Goal: Task Accomplishment & Management: Use online tool/utility

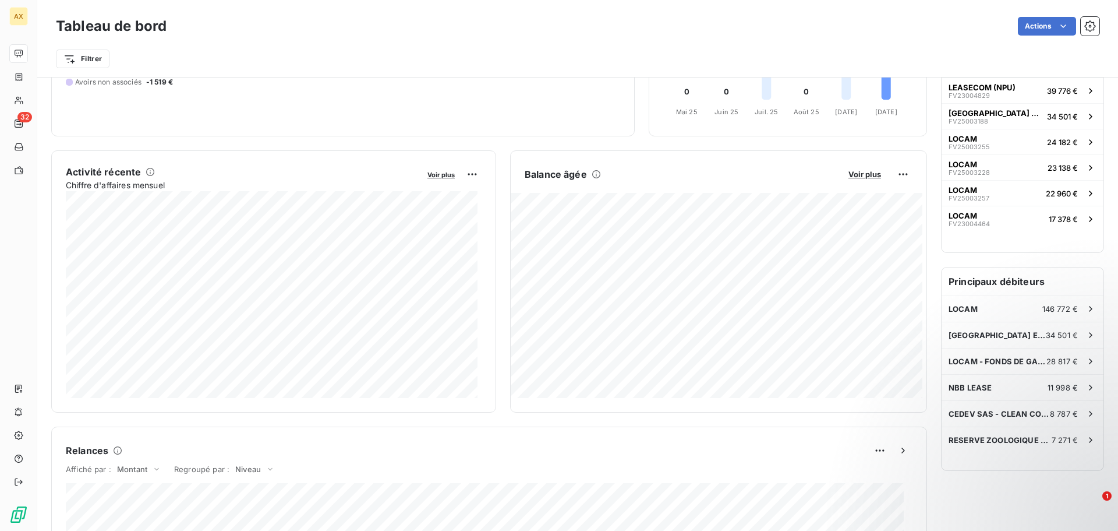
scroll to position [1, 0]
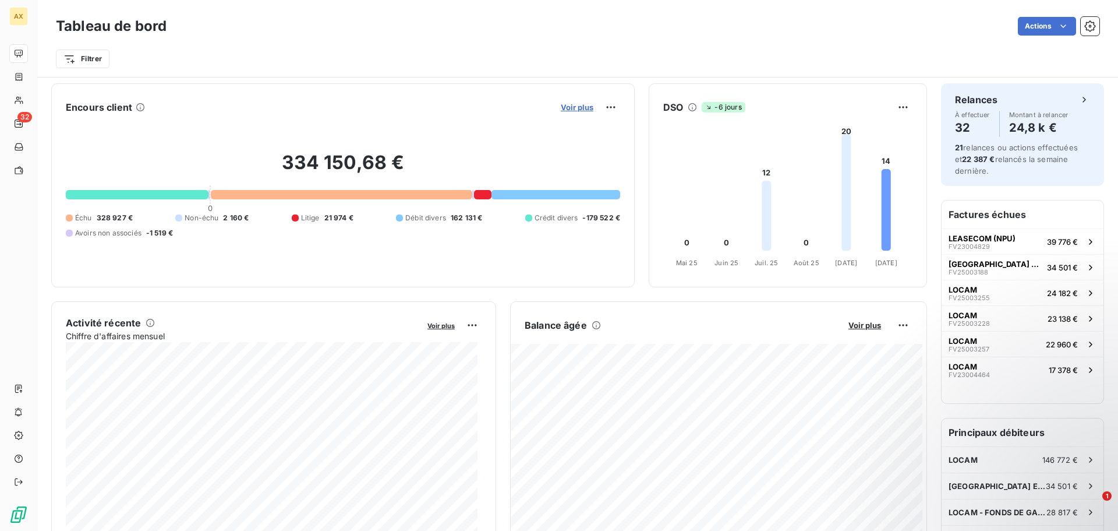
click at [570, 110] on span "Voir plus" at bounding box center [577, 107] width 33 height 9
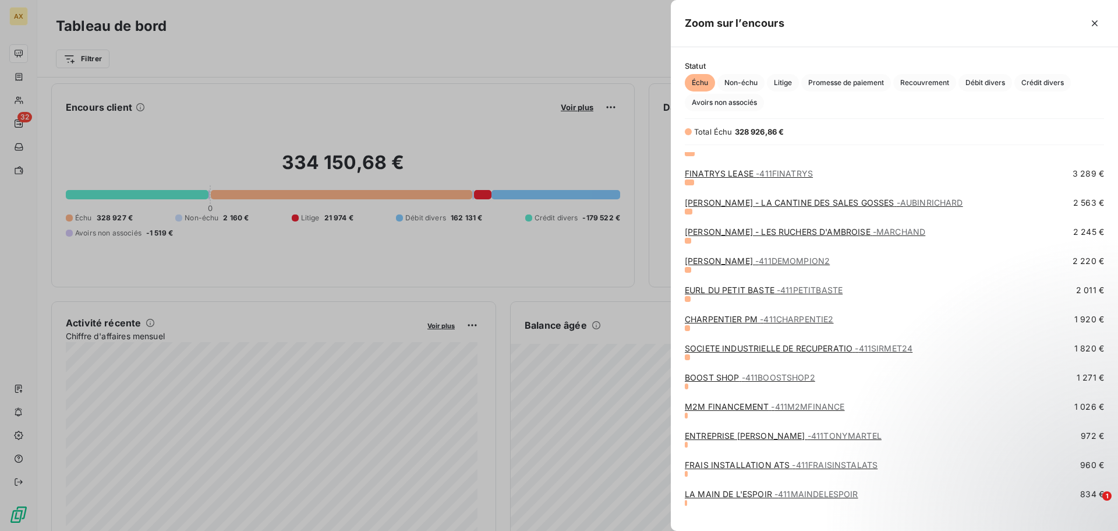
scroll to position [350, 0]
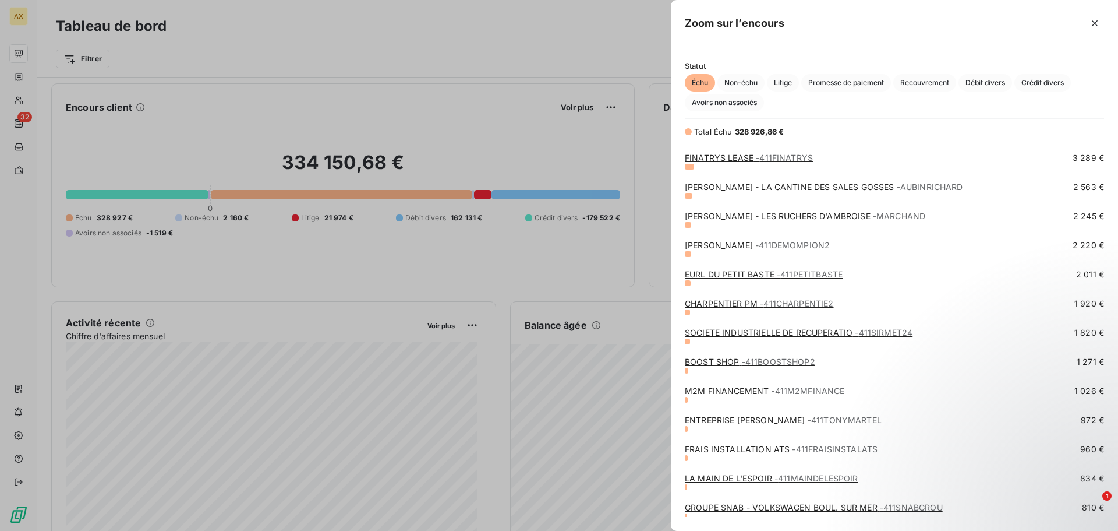
click at [732, 249] on link "[PERSON_NAME] - 411DEMOMPION2" at bounding box center [757, 245] width 145 height 10
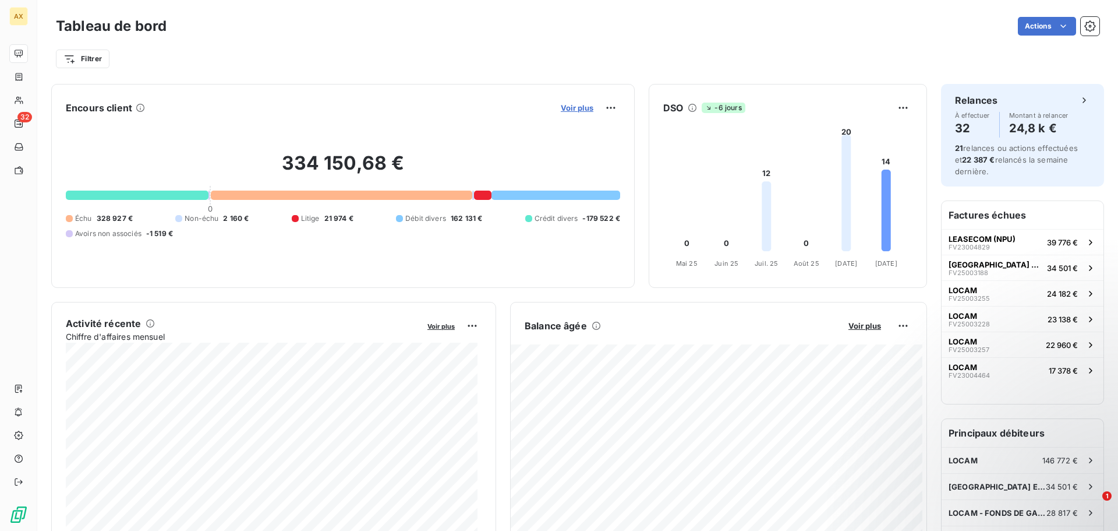
click at [573, 109] on span "Voir plus" at bounding box center [577, 107] width 33 height 9
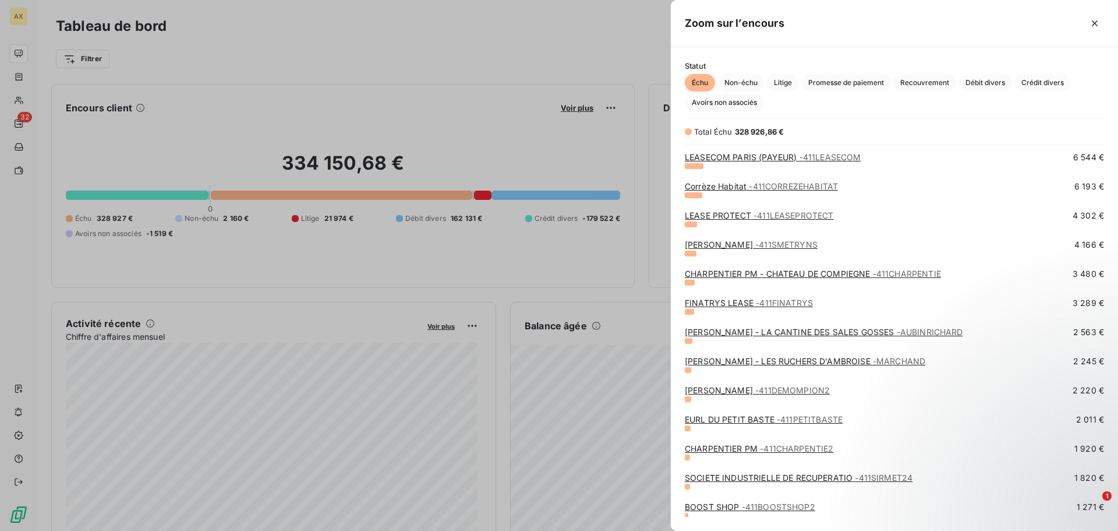
scroll to position [291, 0]
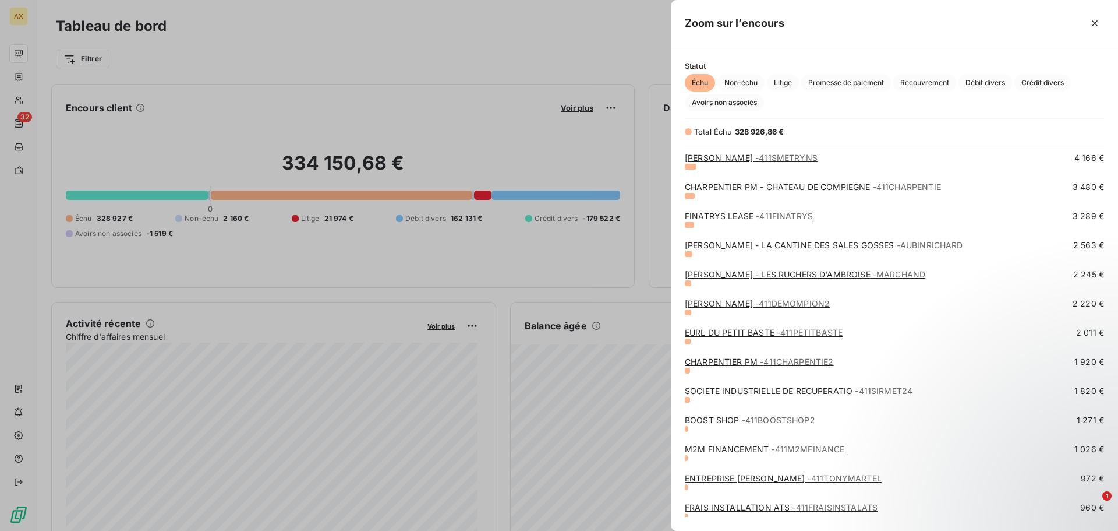
click at [781, 305] on span "- 411DEMOMPION2" at bounding box center [793, 303] width 75 height 10
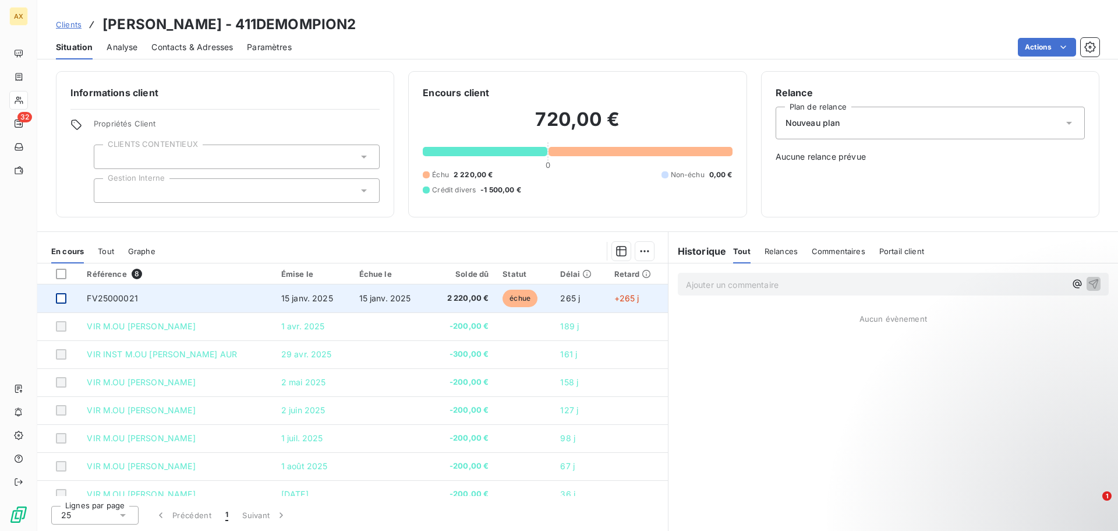
click at [63, 298] on div at bounding box center [61, 298] width 10 height 10
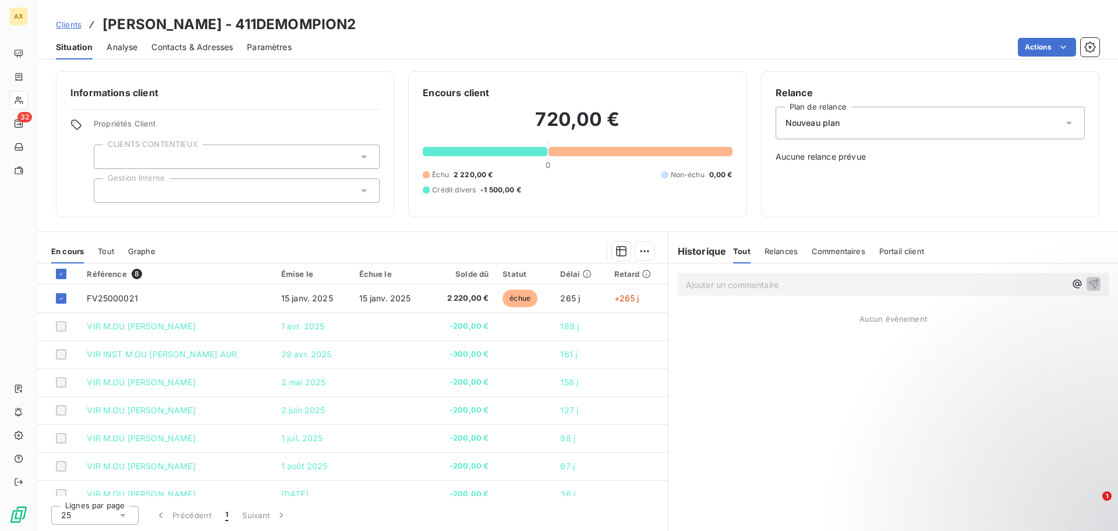
click at [837, 128] on span "Nouveau plan" at bounding box center [813, 123] width 55 height 12
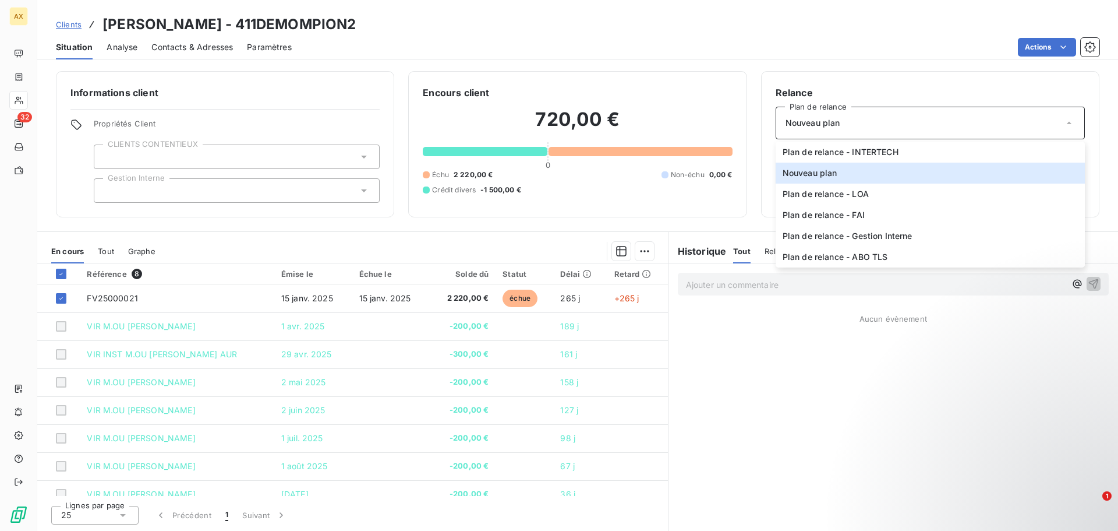
click at [846, 88] on h6 "Relance" at bounding box center [930, 93] width 309 height 14
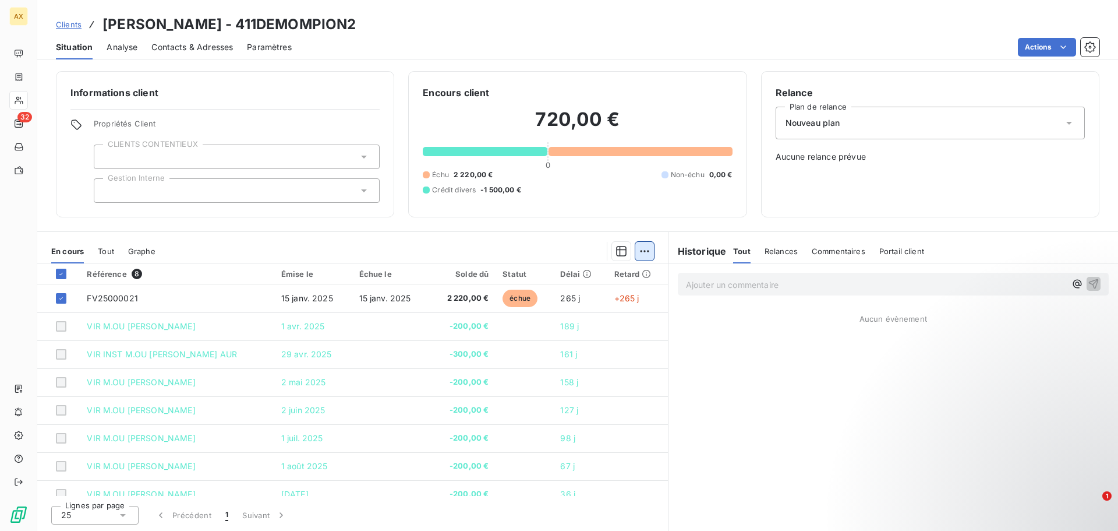
click at [643, 252] on html "AX 32 Clients [PERSON_NAME] - 411DEMOMPION2 Situation Analyse Contacts & Adress…" at bounding box center [559, 265] width 1118 height 531
click at [516, 246] on html "AX 32 Clients [PERSON_NAME] - 411DEMOMPION2 Situation Analyse Contacts & Adress…" at bounding box center [559, 265] width 1118 height 531
click at [765, 253] on span "Relances" at bounding box center [781, 250] width 33 height 9
click at [727, 253] on div "Historique" at bounding box center [701, 251] width 65 height 14
click at [811, 197] on html "AX 32 Clients [PERSON_NAME] - 411DEMOMPION2 Situation Analyse Contacts & Adress…" at bounding box center [559, 265] width 1118 height 531
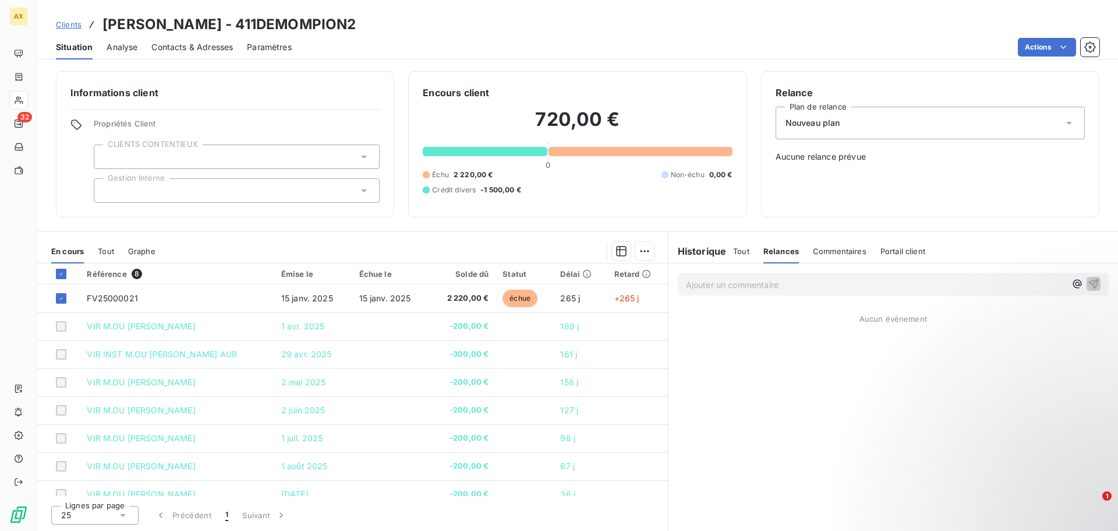
click at [857, 128] on div "Nouveau plan" at bounding box center [930, 123] width 309 height 33
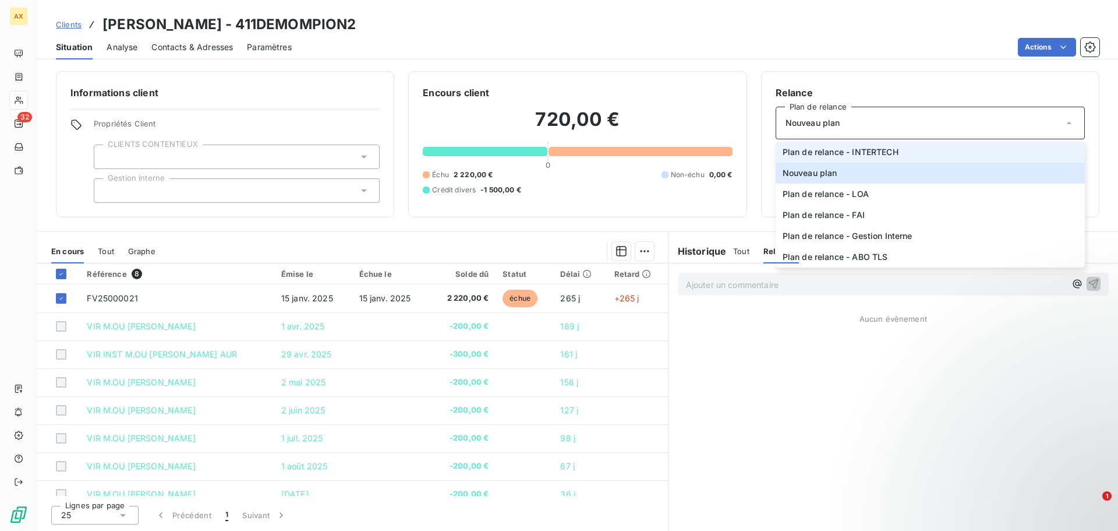
click at [877, 150] on span "Plan de relance - INTERTECH" at bounding box center [841, 152] width 116 height 12
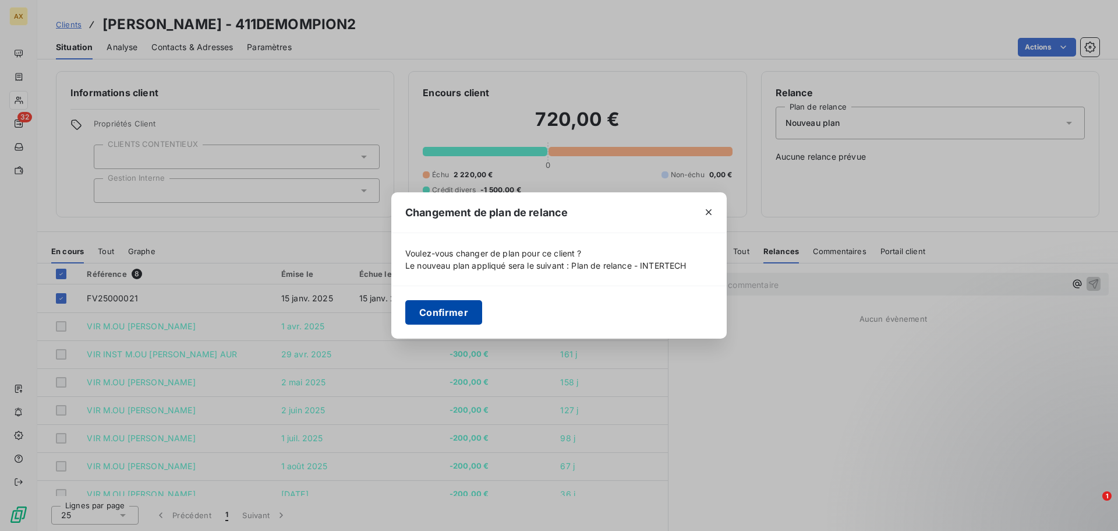
click at [444, 313] on button "Confirmer" at bounding box center [443, 312] width 77 height 24
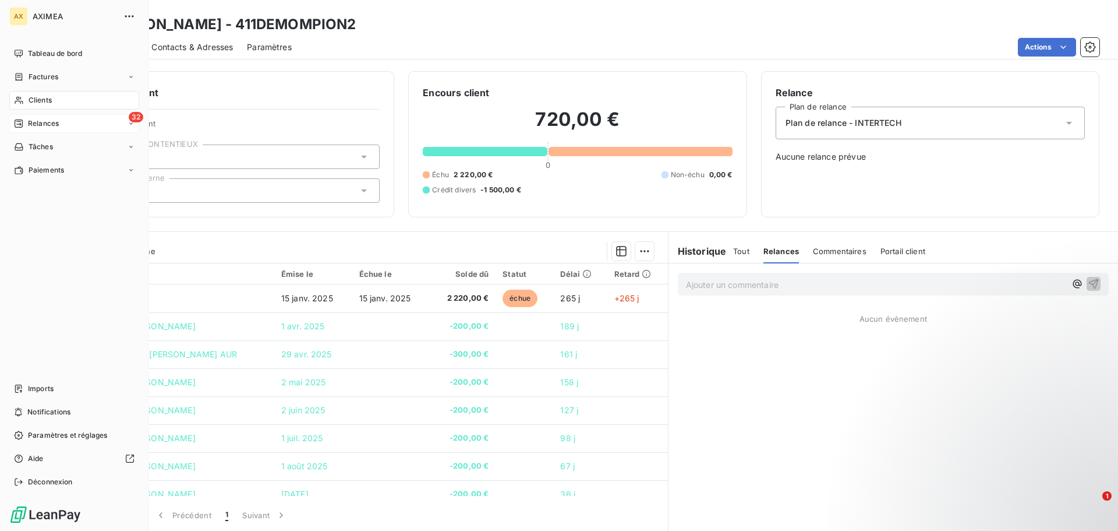
click at [36, 121] on span "Relances" at bounding box center [43, 123] width 31 height 10
click at [68, 146] on div "À effectuer" at bounding box center [81, 146] width 116 height 19
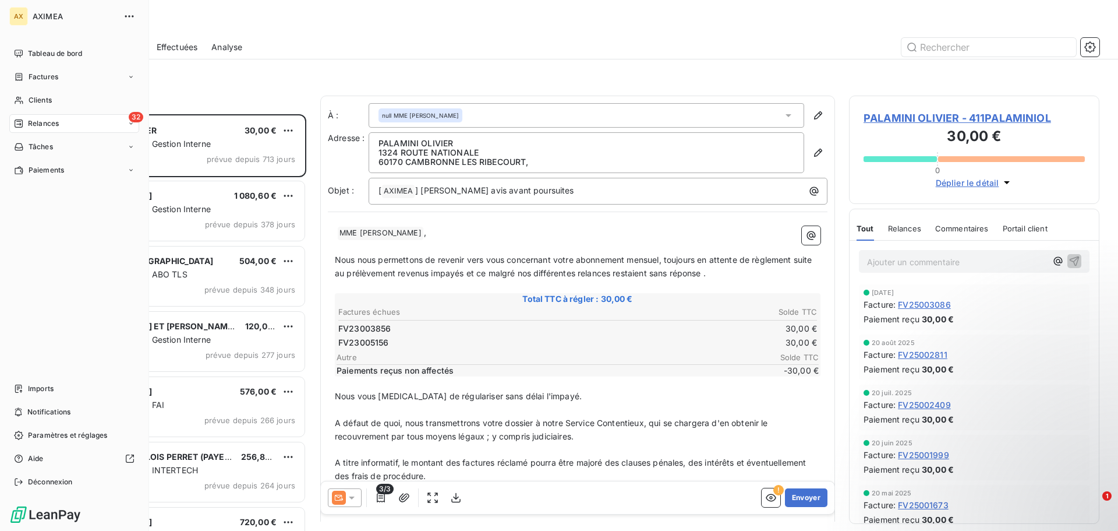
click at [43, 124] on span "Relances" at bounding box center [43, 123] width 31 height 10
click at [26, 98] on div "Clients" at bounding box center [74, 100] width 130 height 19
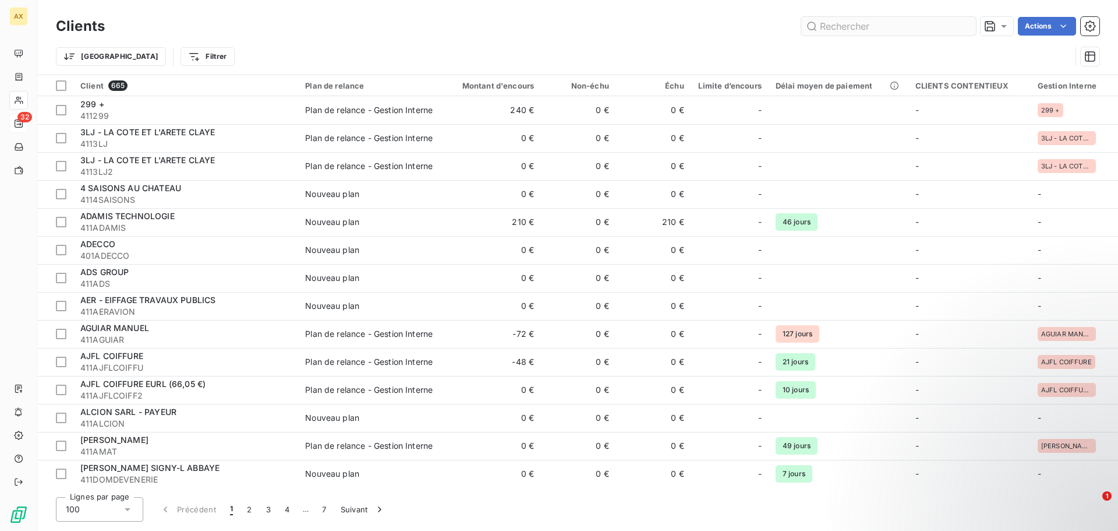
click at [901, 27] on input "text" at bounding box center [889, 26] width 175 height 19
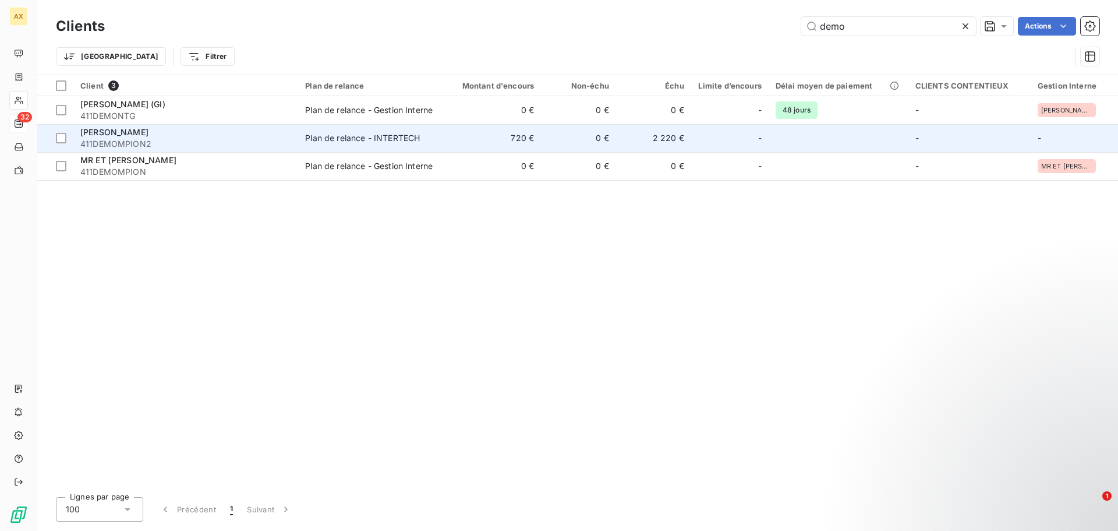
type input "demo"
click at [231, 142] on span "411DEMOMPION2" at bounding box center [185, 144] width 211 height 12
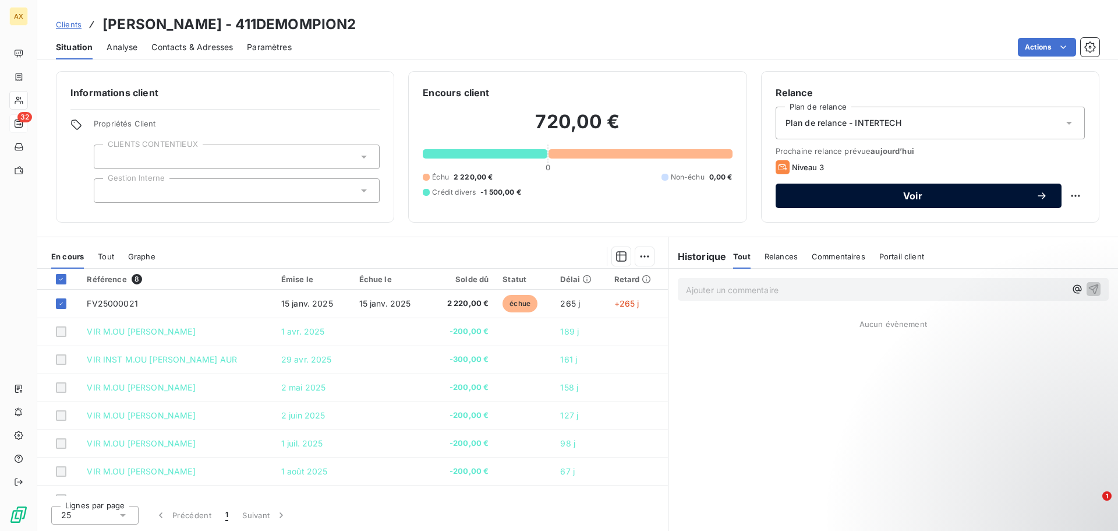
click at [903, 197] on span "Voir" at bounding box center [913, 195] width 246 height 9
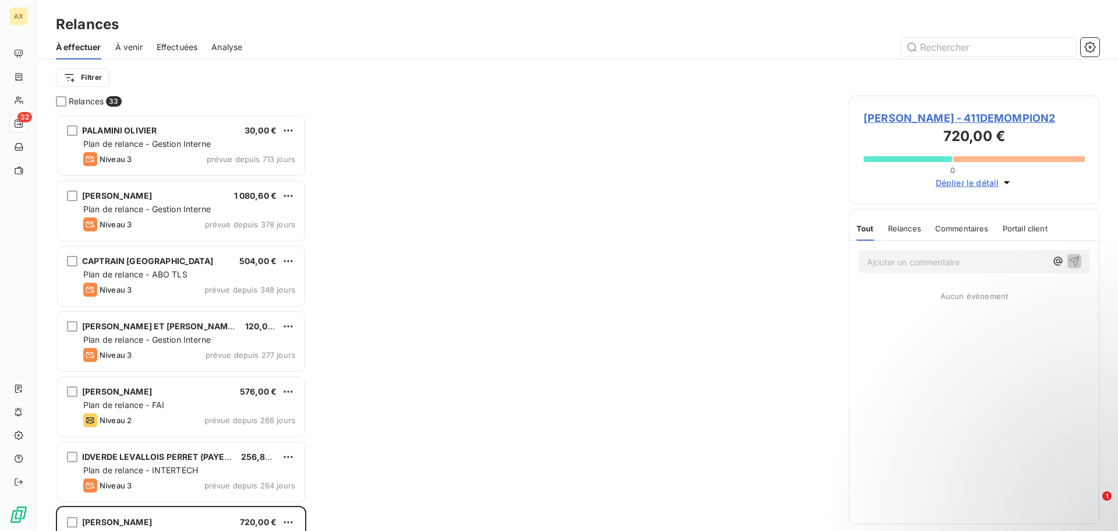
scroll to position [408, 242]
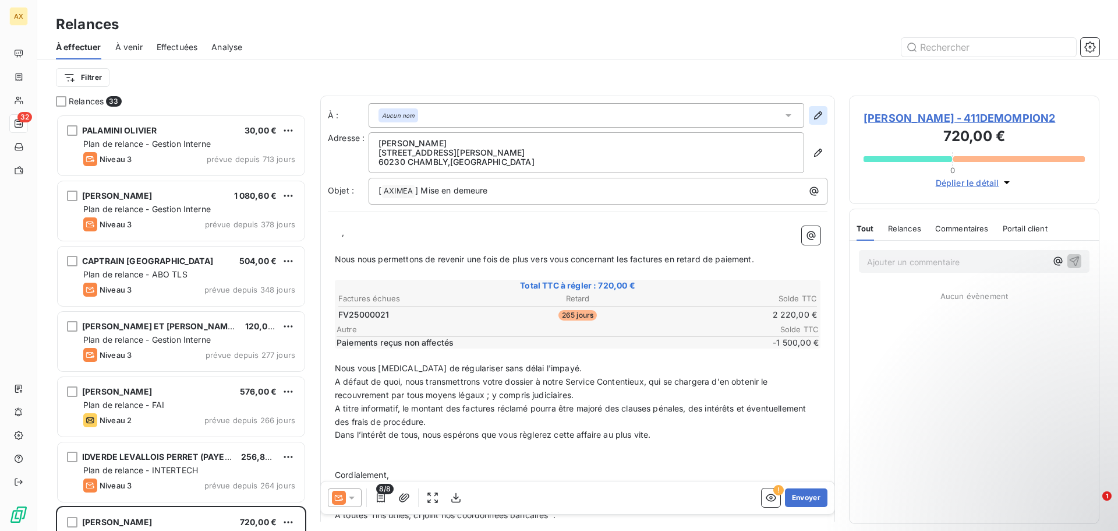
click at [809, 116] on button "button" at bounding box center [818, 115] width 19 height 19
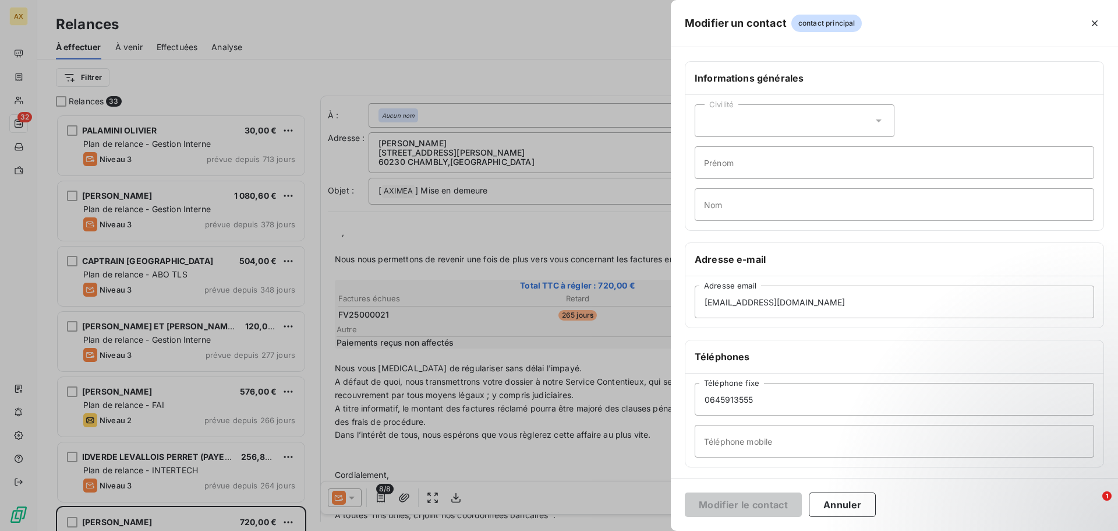
click at [738, 129] on div "Civilité" at bounding box center [795, 120] width 200 height 33
click at [736, 151] on span "Madame" at bounding box center [733, 149] width 31 height 11
click at [737, 161] on input "Prénom" at bounding box center [895, 162] width 400 height 33
drag, startPoint x: 693, startPoint y: 167, endPoint x: 685, endPoint y: 167, distance: 7.6
click at [685, 167] on div "Informations générales Civilité Madame [PERSON_NAME]" at bounding box center [894, 146] width 419 height 170
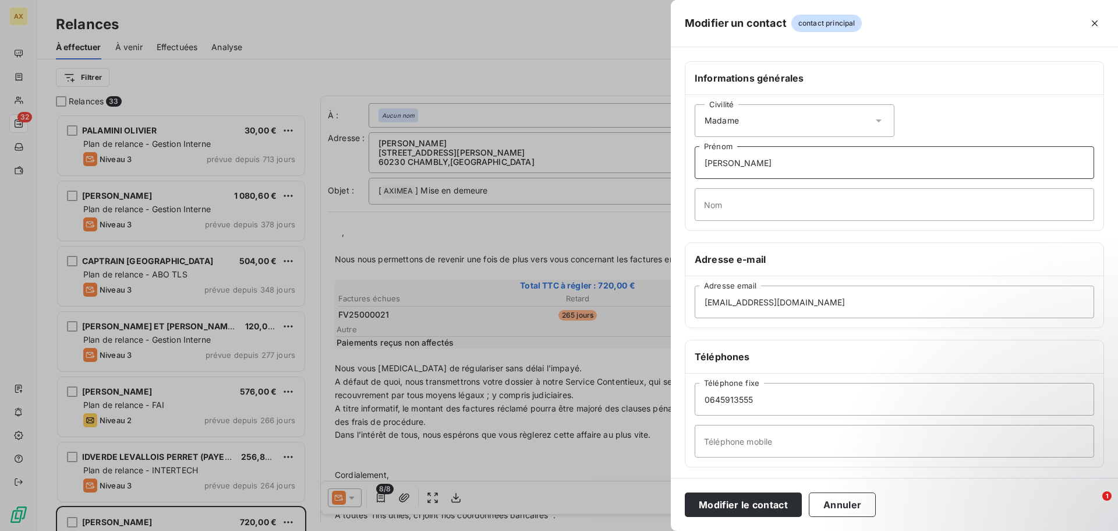
type input "[PERSON_NAME]"
click at [715, 210] on input "Nom" at bounding box center [895, 204] width 400 height 33
type input "DEMOMPION"
click at [760, 509] on button "Modifier le contact" at bounding box center [743, 504] width 117 height 24
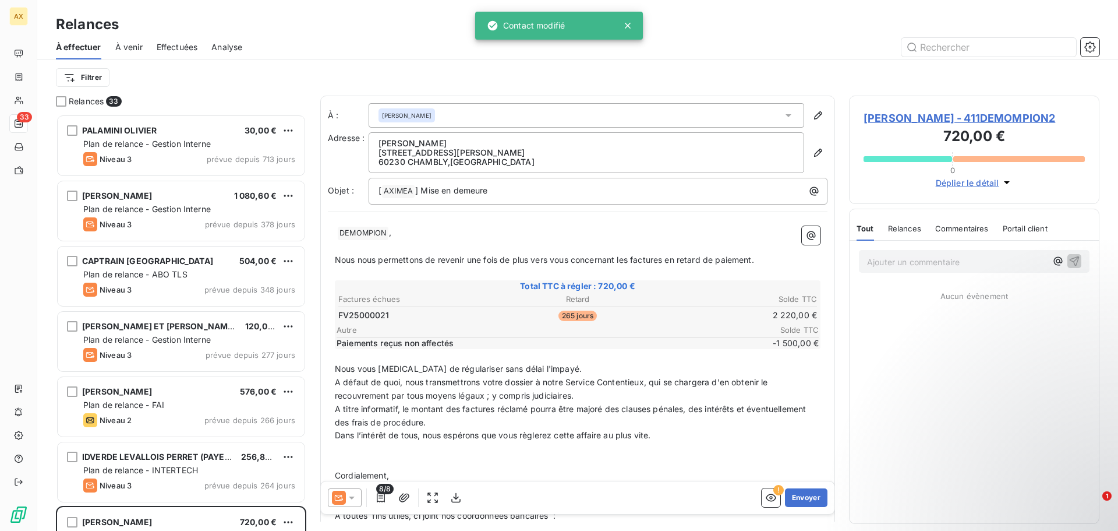
click at [345, 497] on icon at bounding box center [339, 497] width 14 height 14
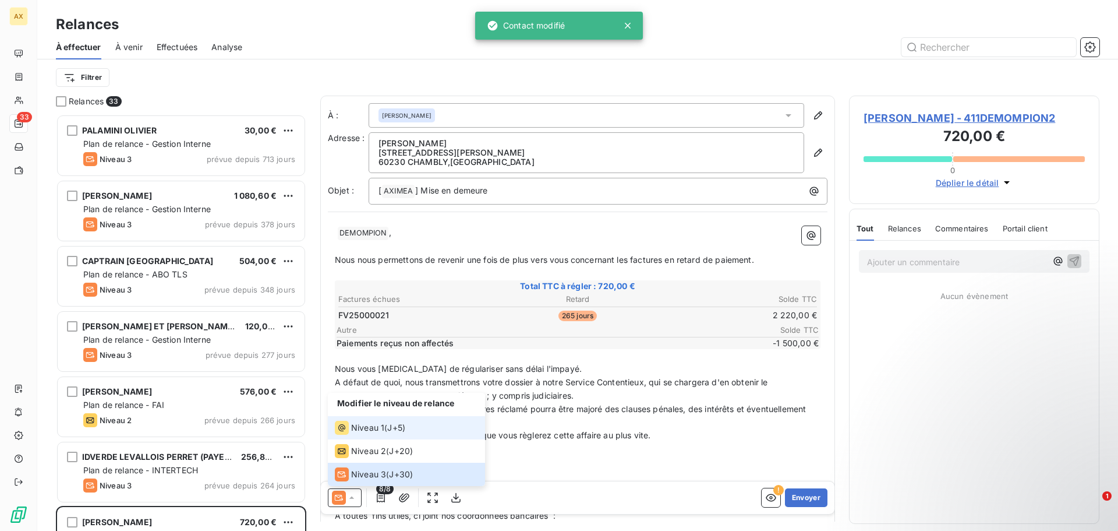
click at [379, 426] on span "Niveau 1" at bounding box center [367, 428] width 33 height 12
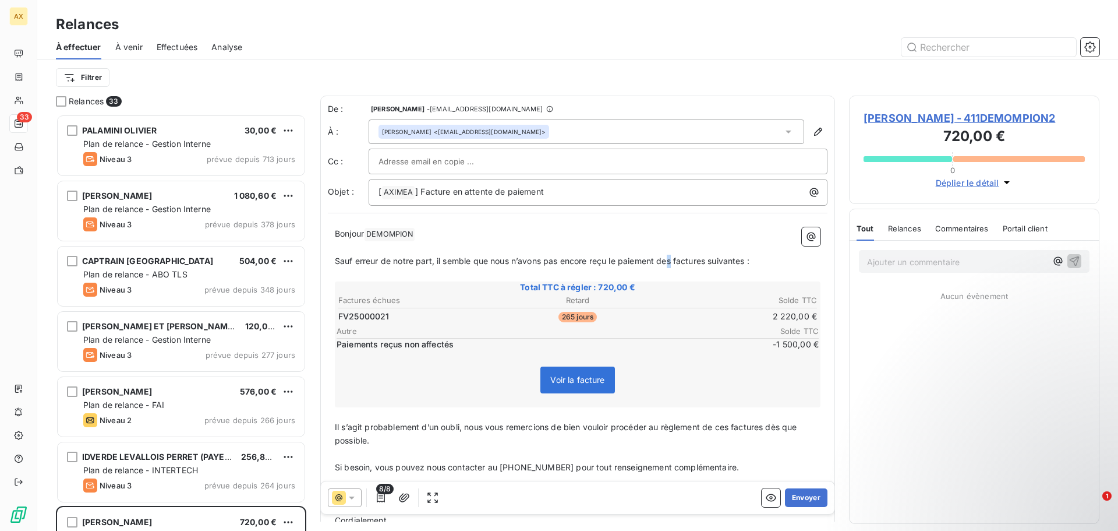
click at [673, 262] on span "Sauf erreur de notre part, il semble que nous n’avons pas encore reçu le paieme…" at bounding box center [542, 261] width 415 height 10
click at [717, 262] on span "Sauf erreur de notre part, il semble que nous n’avons pas encore reçu le paieme…" at bounding box center [544, 261] width 419 height 10
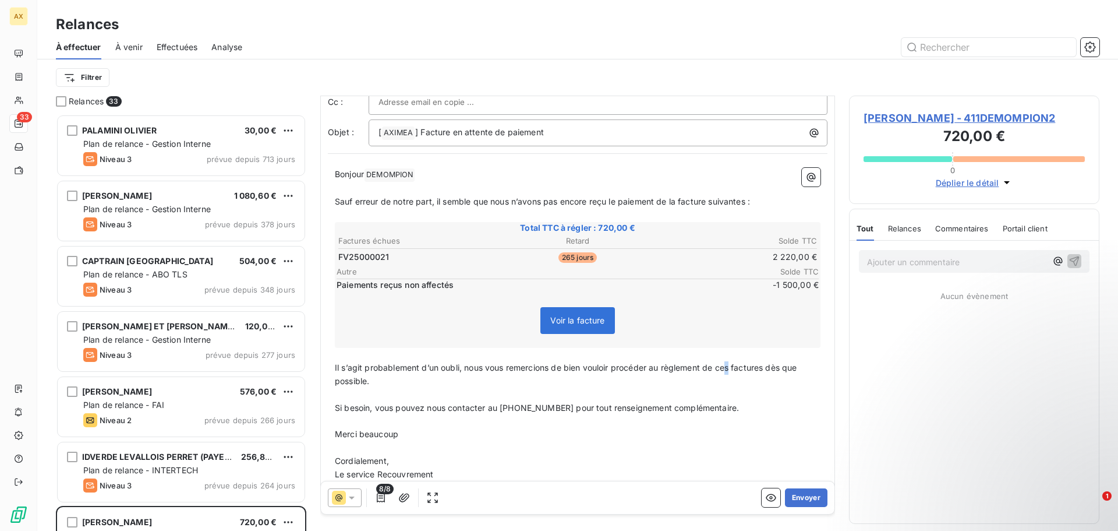
click at [730, 368] on span "Il s’agit probablement d’un oubli, nous vous remercions de bien vouloir procéde…" at bounding box center [567, 373] width 465 height 23
click at [807, 368] on span "Il s’agit probablement d’un oubli, nous vous remercions de bien vouloir procéde…" at bounding box center [571, 373] width 472 height 23
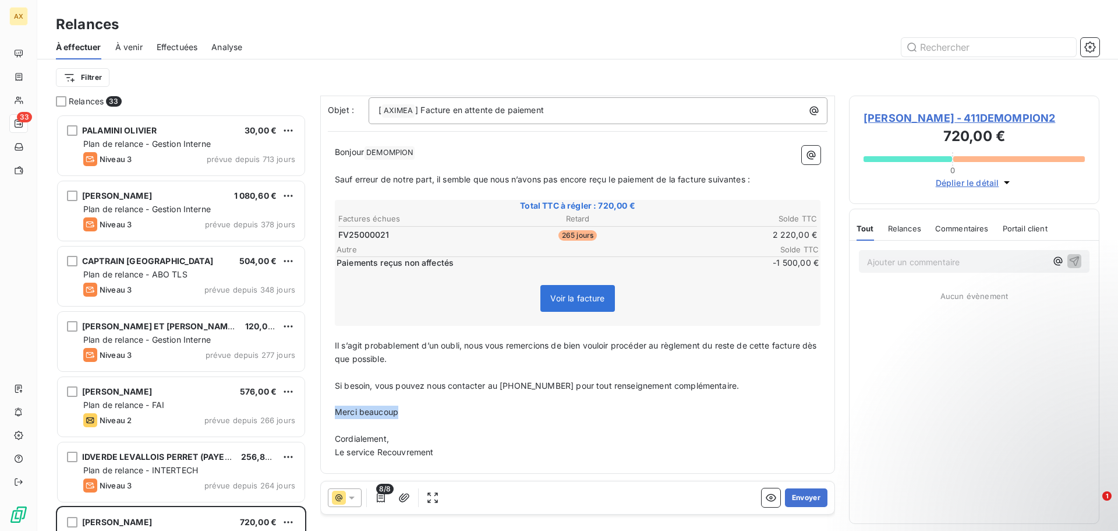
drag, startPoint x: 397, startPoint y: 411, endPoint x: 331, endPoint y: 413, distance: 65.8
click at [331, 413] on div "Bonjour DEMOMPION ﻿ ﻿ ﻿ Sauf erreur de notre part, il semble que nous n’avons p…" at bounding box center [578, 302] width 500 height 327
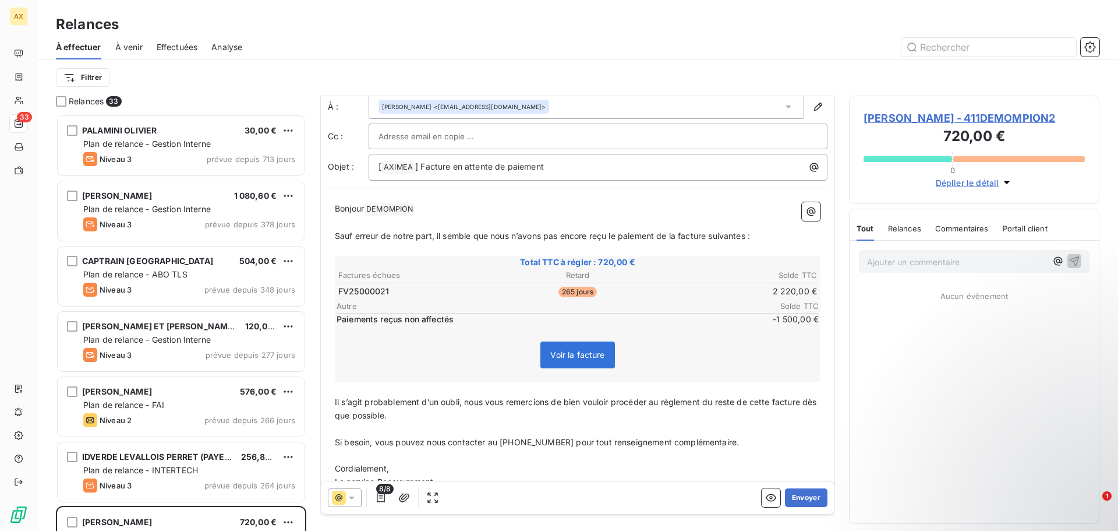
scroll to position [0, 0]
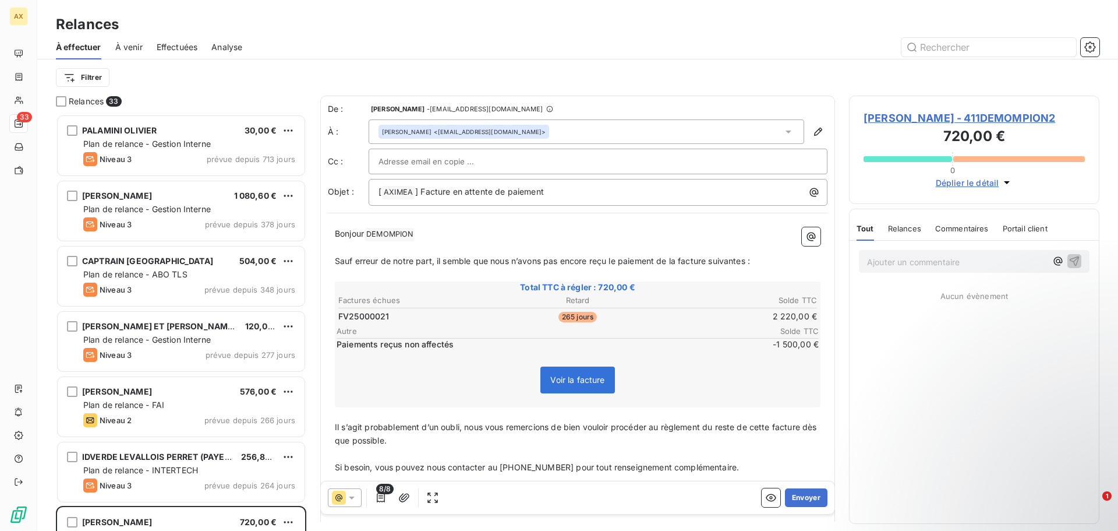
click at [364, 234] on span "Bonjour" at bounding box center [349, 233] width 29 height 10
drag, startPoint x: 800, startPoint y: 499, endPoint x: 625, endPoint y: 249, distance: 305.0
click at [626, 248] on div "De : [PERSON_NAME] - [EMAIL_ADDRESS][DOMAIN_NAME] À : [PERSON_NAME] <[EMAIL_ADD…" at bounding box center [577, 309] width 515 height 426
click at [621, 262] on span "Sauf erreur de notre part, il semble que nous n’avons pas encore reçu le paieme…" at bounding box center [542, 261] width 415 height 10
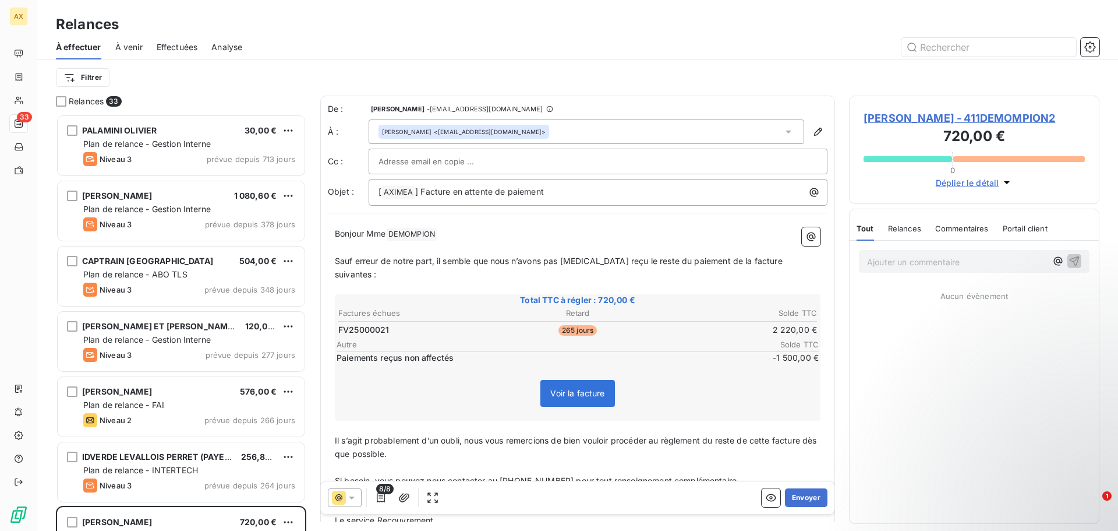
click at [784, 264] on span "Sauf erreur de notre part, il semble que nous n’avons pas [MEDICAL_DATA] reçu l…" at bounding box center [560, 267] width 450 height 23
click at [788, 499] on button "Envoyer" at bounding box center [806, 497] width 43 height 19
